Goal: Navigation & Orientation: Find specific page/section

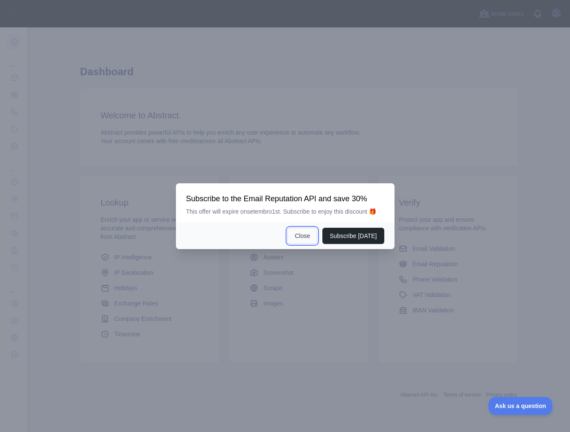
click at [306, 231] on button "Close" at bounding box center [302, 236] width 30 height 16
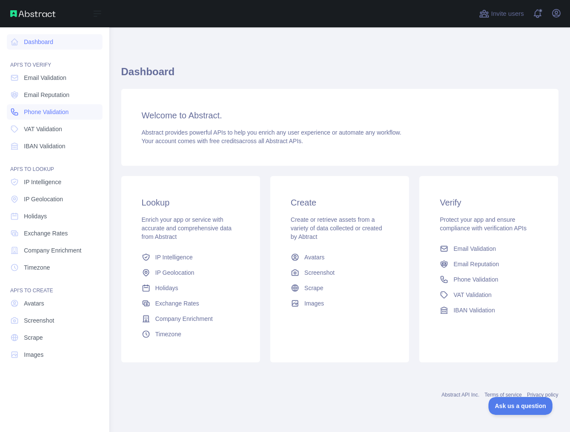
click at [24, 111] on span "Phone Validation" at bounding box center [46, 112] width 45 height 9
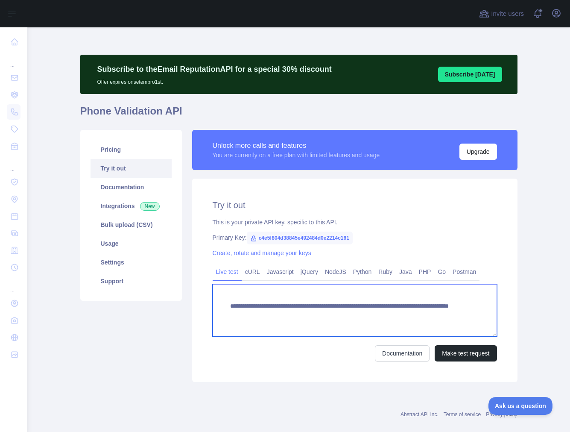
click at [392, 315] on textarea "**********" at bounding box center [355, 310] width 284 height 52
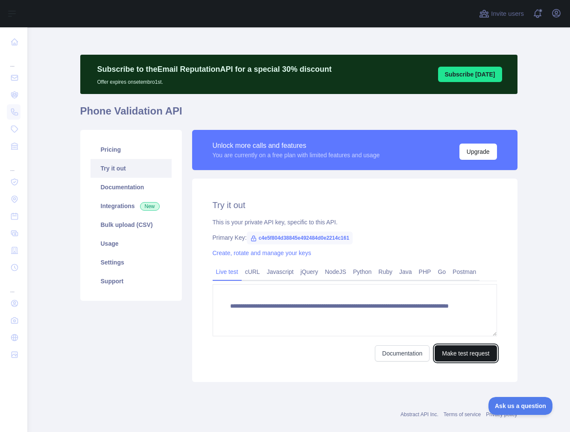
click at [447, 349] on button "Make test request" at bounding box center [466, 353] width 62 height 16
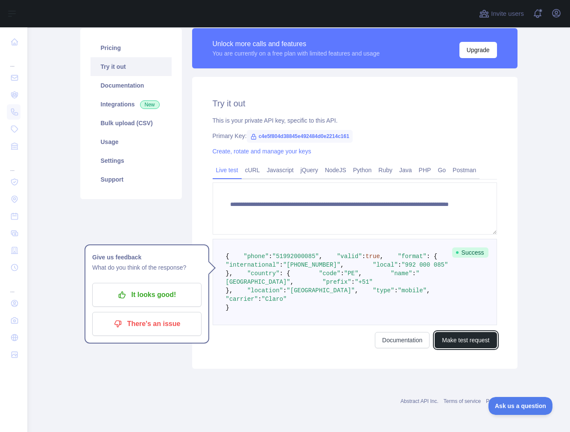
scroll to position [128, 0]
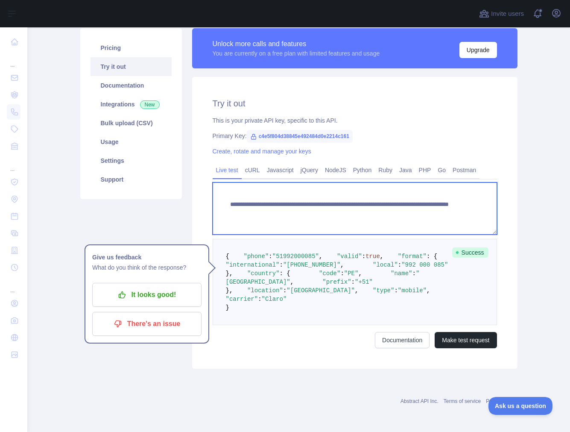
click at [377, 187] on textarea "**********" at bounding box center [355, 208] width 284 height 52
type textarea "**********"
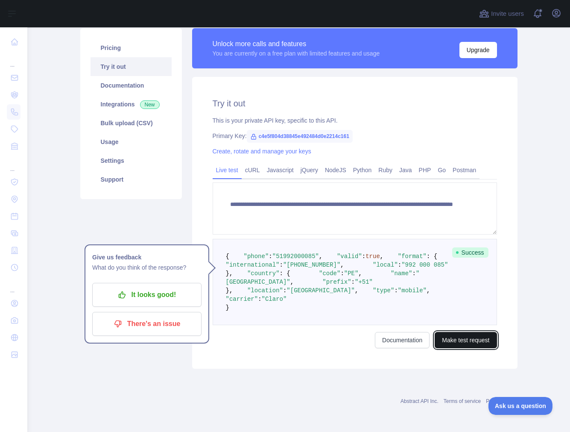
click at [461, 348] on button "Make test request" at bounding box center [466, 340] width 62 height 16
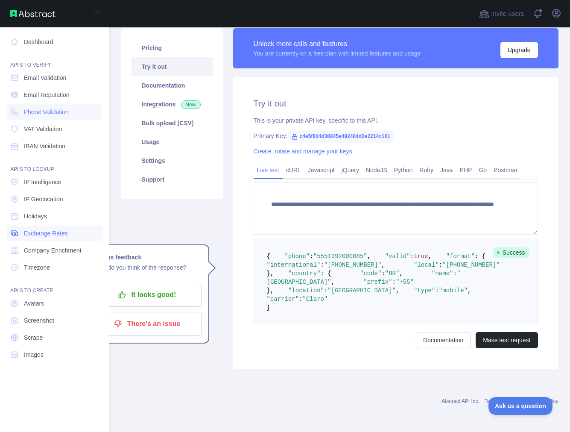
click at [57, 231] on span "Exchange Rates" at bounding box center [46, 233] width 44 height 9
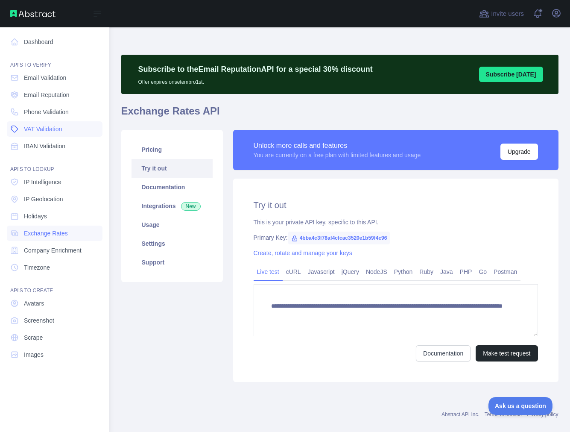
click at [23, 132] on link "VAT Validation" at bounding box center [55, 128] width 96 height 15
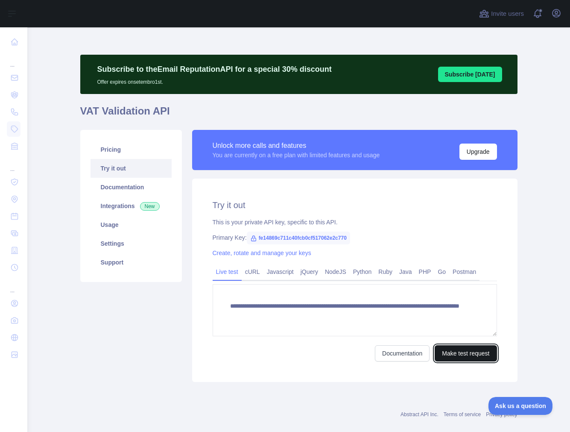
click at [448, 356] on button "Make test request" at bounding box center [466, 353] width 62 height 16
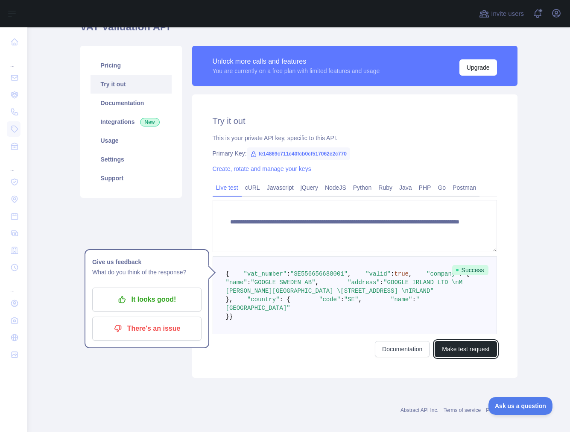
scroll to position [43, 0]
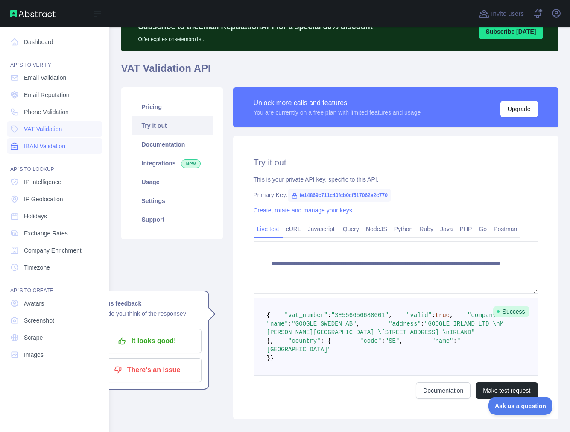
click at [20, 147] on link "IBAN Validation" at bounding box center [55, 145] width 96 height 15
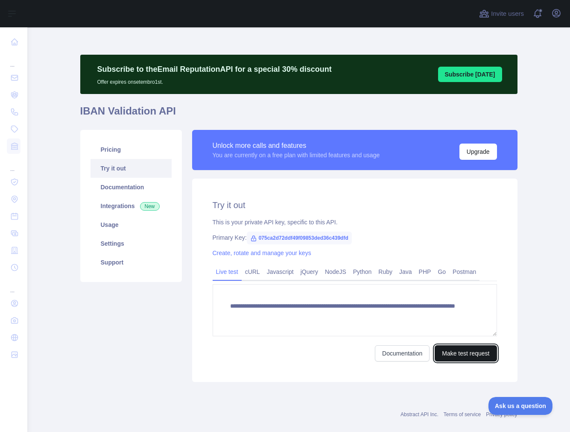
click at [450, 351] on button "Make test request" at bounding box center [466, 353] width 62 height 16
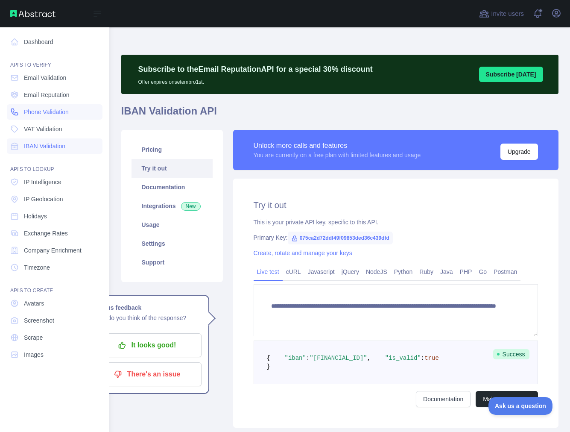
click at [13, 109] on icon at bounding box center [14, 112] width 9 height 9
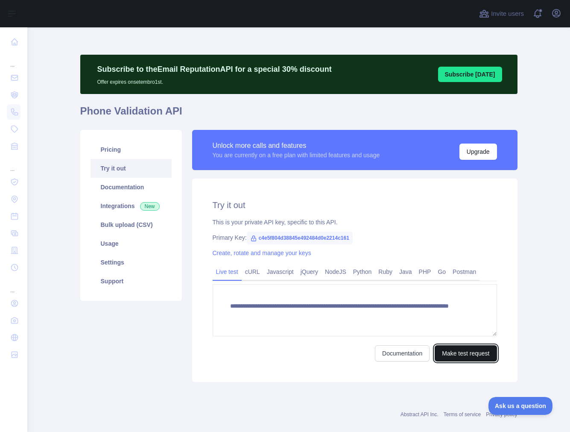
click at [471, 349] on button "Make test request" at bounding box center [466, 353] width 62 height 16
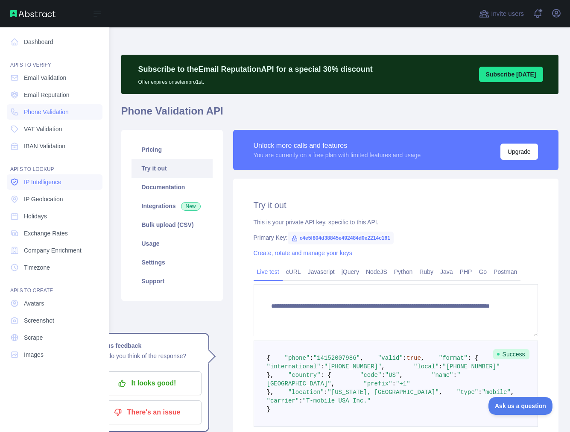
click at [21, 178] on link "IP Intelligence" at bounding box center [55, 181] width 96 height 15
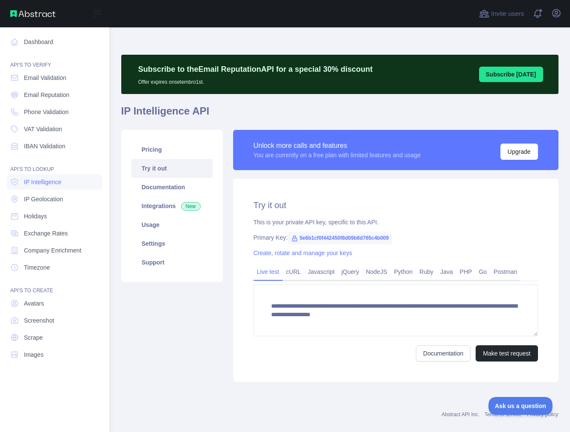
click at [42, 207] on nav "Dashboard API'S TO VERIFY Email Validation Email Reputation Phone Validation VA…" at bounding box center [55, 222] width 96 height 391
click at [44, 201] on span "IP Geolocation" at bounding box center [43, 199] width 39 height 9
click at [53, 181] on span "IP Intelligence" at bounding box center [43, 182] width 38 height 9
click at [56, 136] on link "VAT Validation" at bounding box center [55, 128] width 96 height 15
click at [61, 120] on nav "Dashboard API'S TO VERIFY Email Validation Email Reputation Phone Validation VA…" at bounding box center [55, 222] width 96 height 391
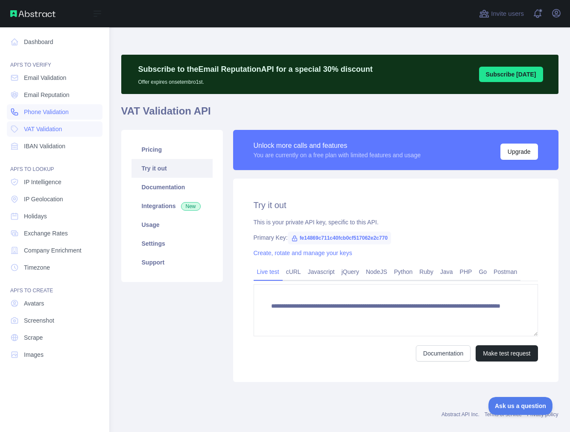
click at [62, 117] on link "Phone Validation" at bounding box center [55, 111] width 96 height 15
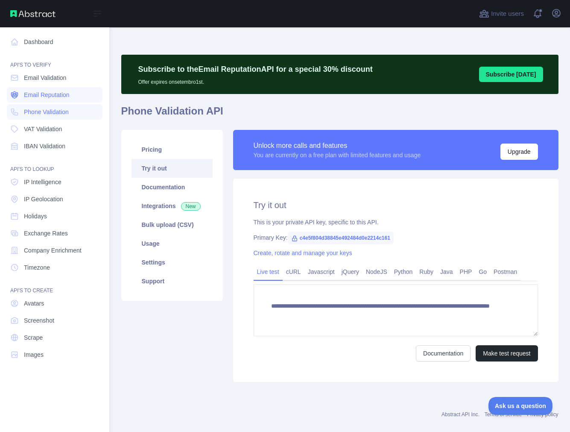
click at [61, 98] on span "Email Reputation" at bounding box center [47, 95] width 46 height 9
click at [61, 80] on span "Email Validation" at bounding box center [45, 77] width 42 height 9
click at [42, 80] on span "Email Validation" at bounding box center [45, 77] width 42 height 9
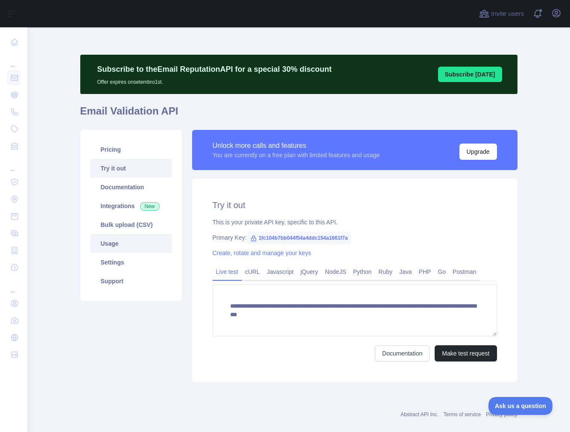
click at [112, 248] on link "Usage" at bounding box center [131, 243] width 81 height 19
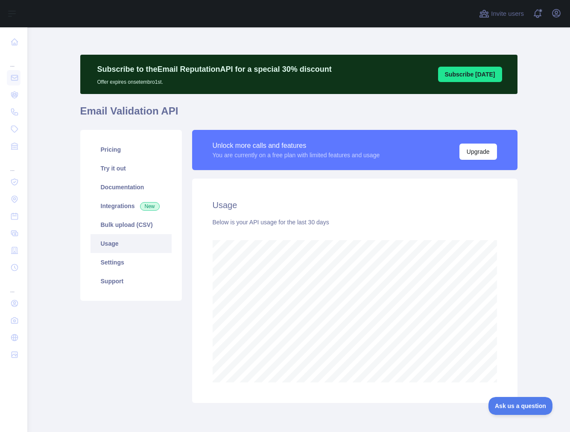
scroll to position [404, 536]
